Goal: Information Seeking & Learning: Learn about a topic

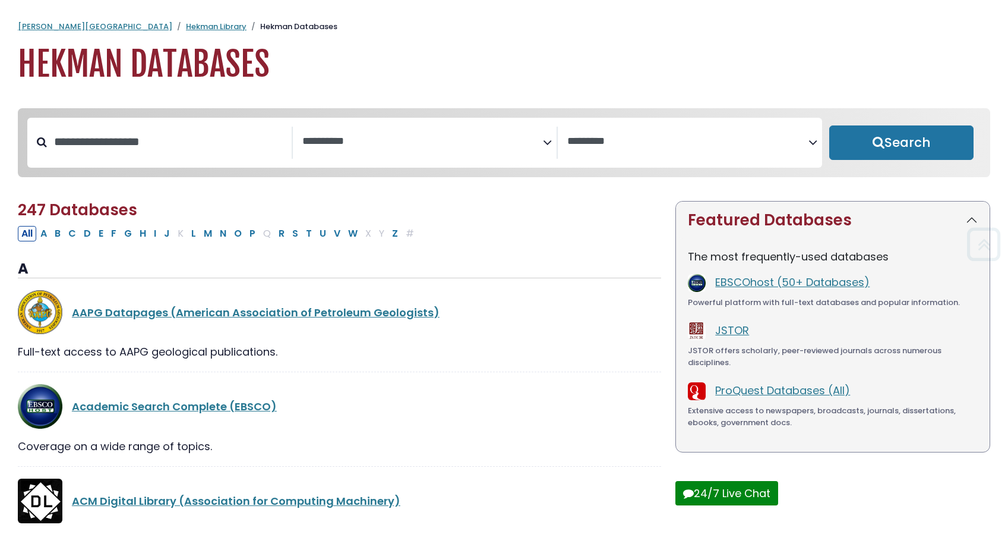
select select "Database Subject Filter"
select select "Database Vendors Filter"
click at [898, 151] on button "Search" at bounding box center [901, 142] width 145 height 34
select select "Database Subject Filter"
select select "Database Vendors Filter"
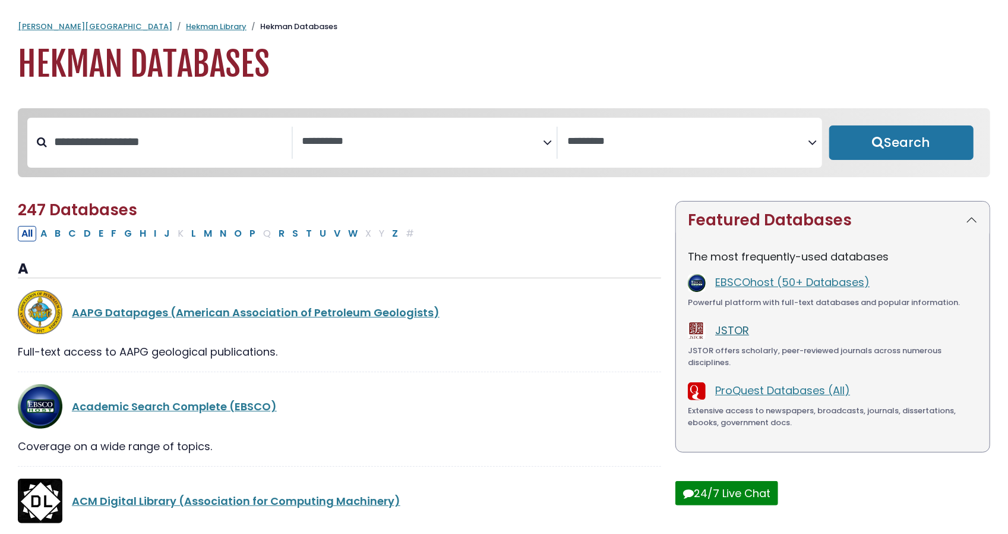
click at [744, 330] on link "JSTOR" at bounding box center [732, 330] width 34 height 15
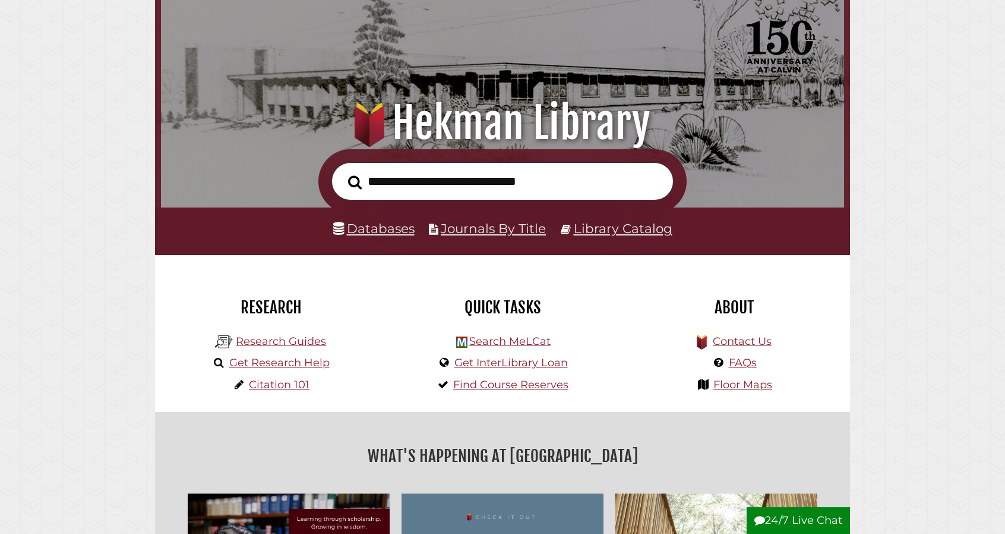
scroll to position [74, 0]
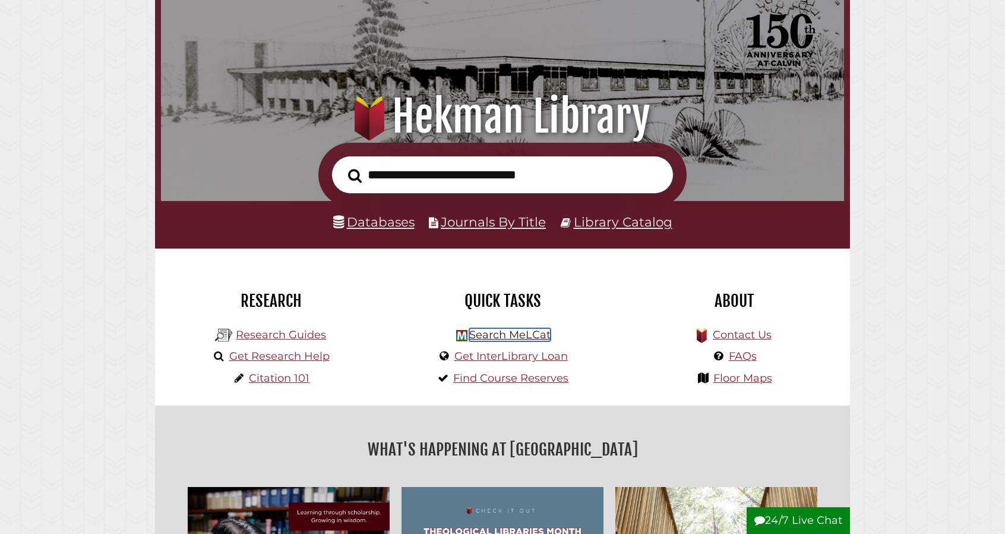
click at [487, 336] on link "Search MeLCat" at bounding box center [509, 334] width 81 height 13
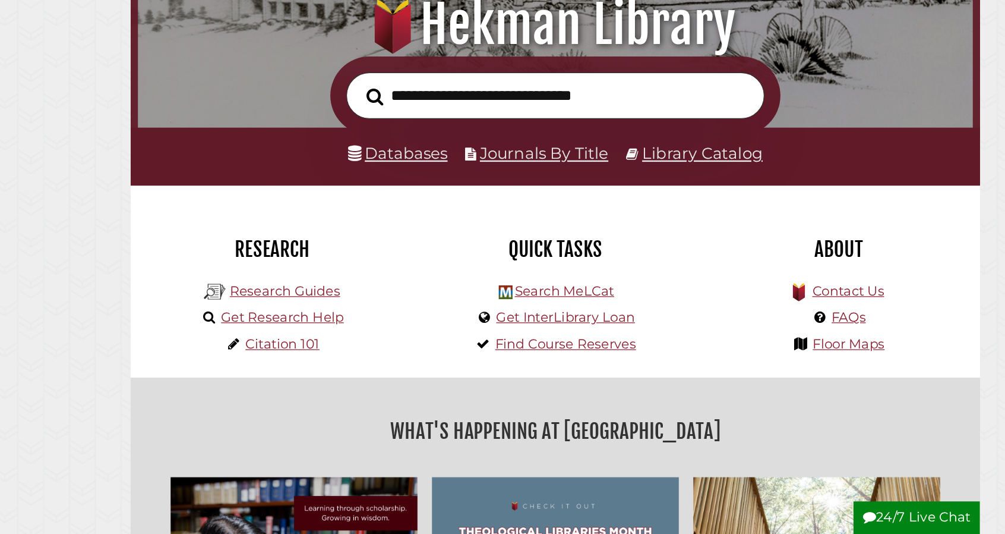
scroll to position [72, 0]
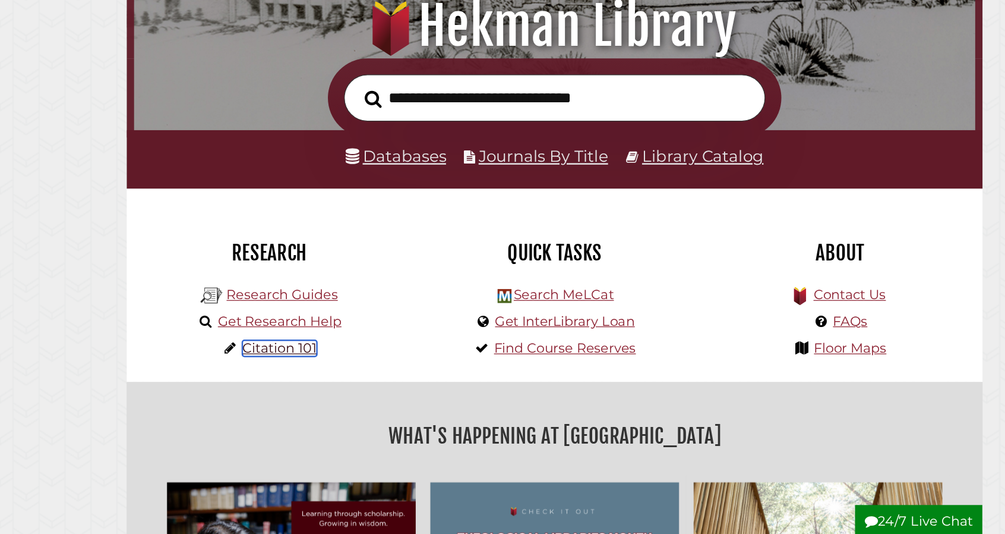
click at [300, 378] on link "Citation 101" at bounding box center [279, 379] width 61 height 13
